Goal: Information Seeking & Learning: Learn about a topic

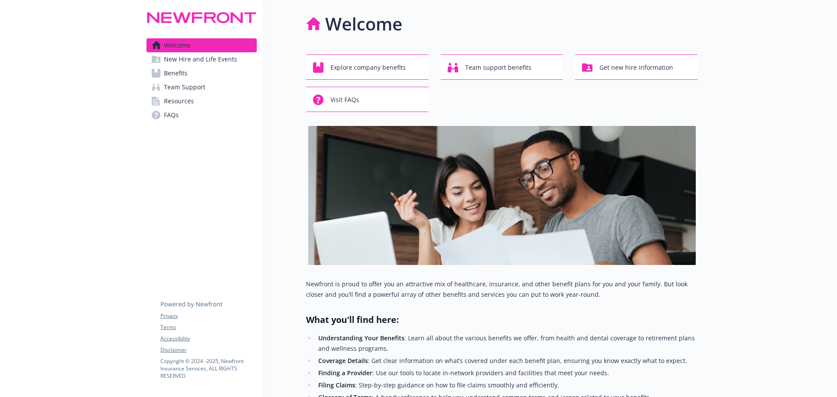
click at [177, 75] on span "Benefits" at bounding box center [176, 73] width 24 height 14
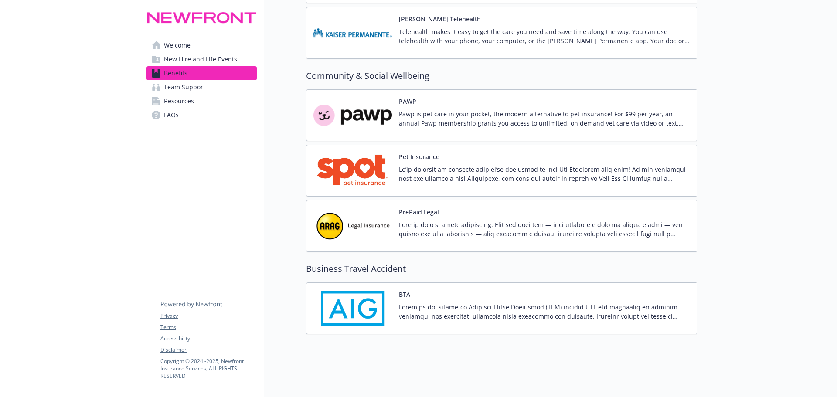
scroll to position [2332, 0]
click at [328, 218] on img at bounding box center [352, 226] width 78 height 37
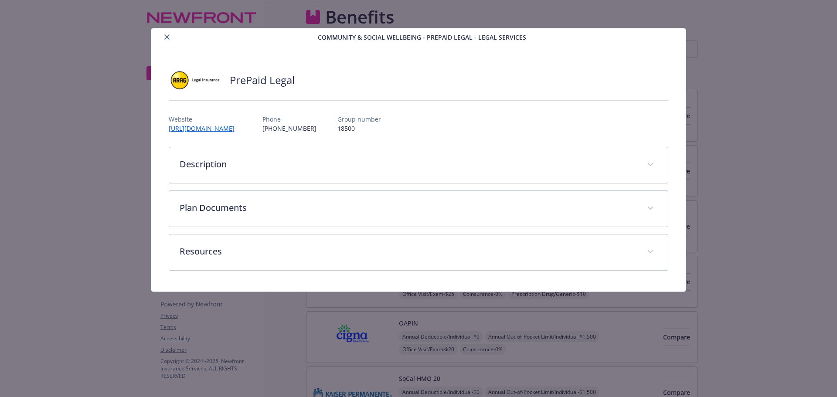
scroll to position [2332, 0]
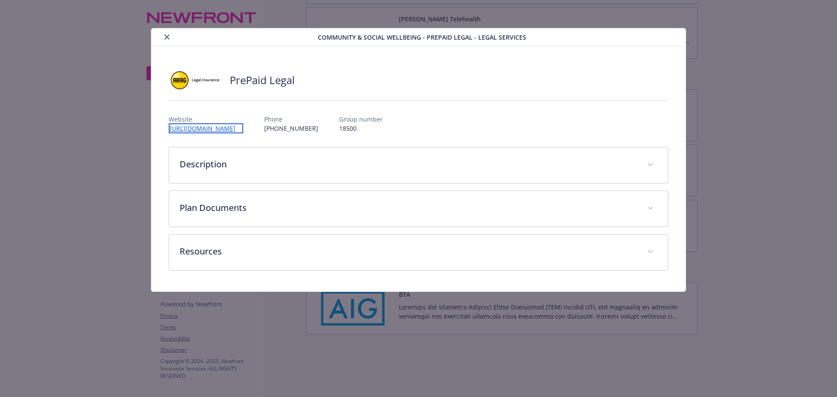
click at [191, 129] on link "[URL][DOMAIN_NAME]" at bounding box center [206, 128] width 75 height 10
